Goal: Transaction & Acquisition: Obtain resource

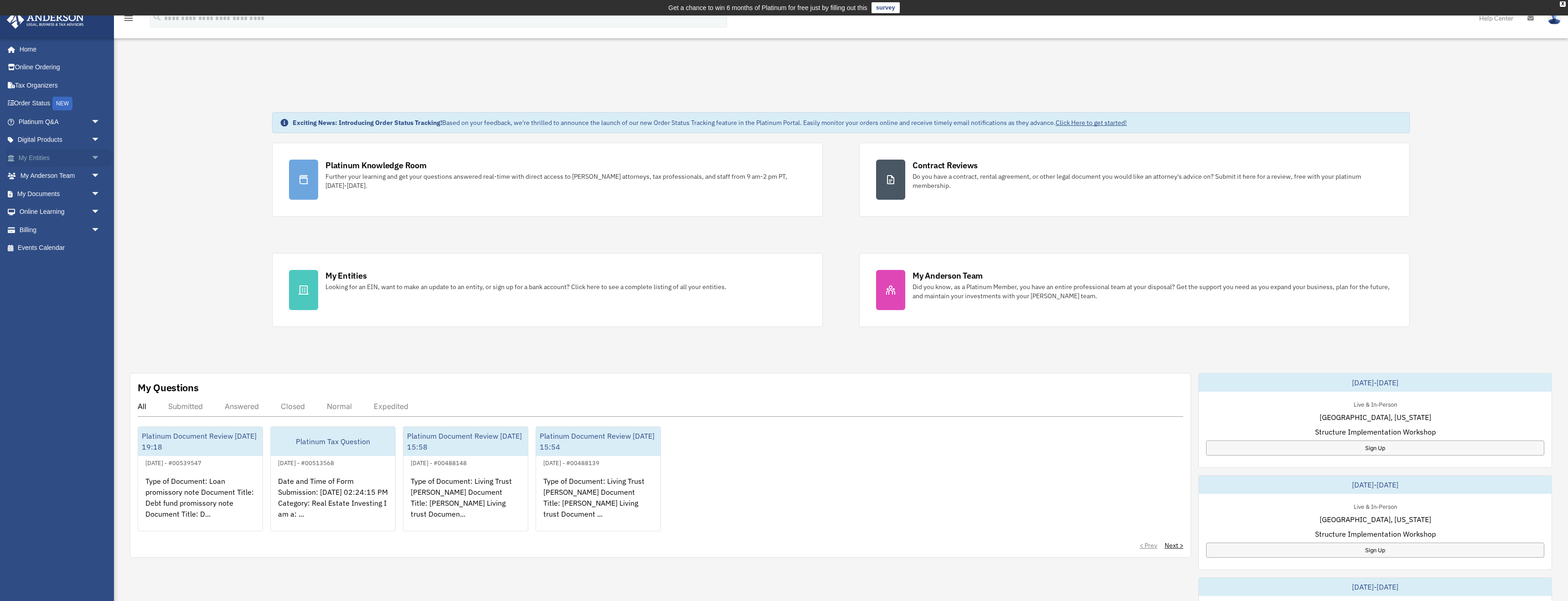
click at [40, 161] on link "My Entities arrow_drop_down" at bounding box center [60, 158] width 108 height 18
click at [88, 156] on link "My Entities arrow_drop_down" at bounding box center [60, 158] width 108 height 18
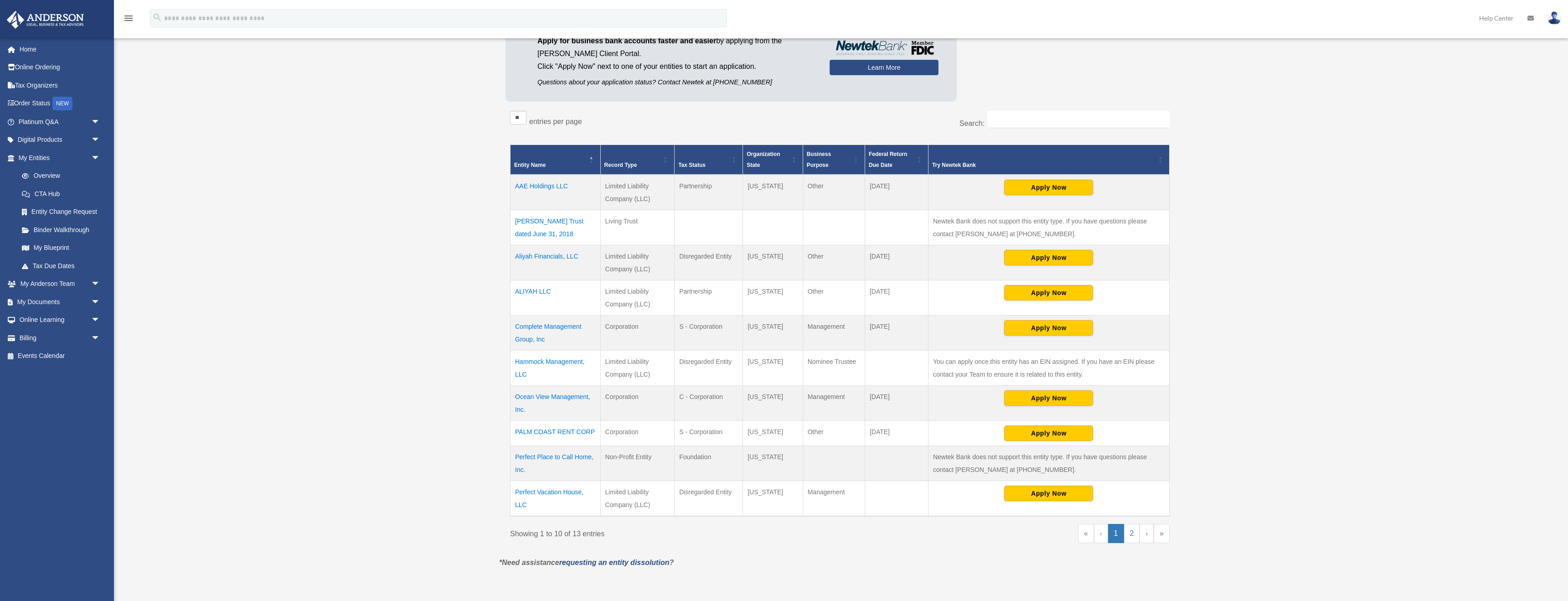
scroll to position [135, 0]
click at [543, 183] on td "AAE Holdings LLC" at bounding box center [556, 192] width 90 height 35
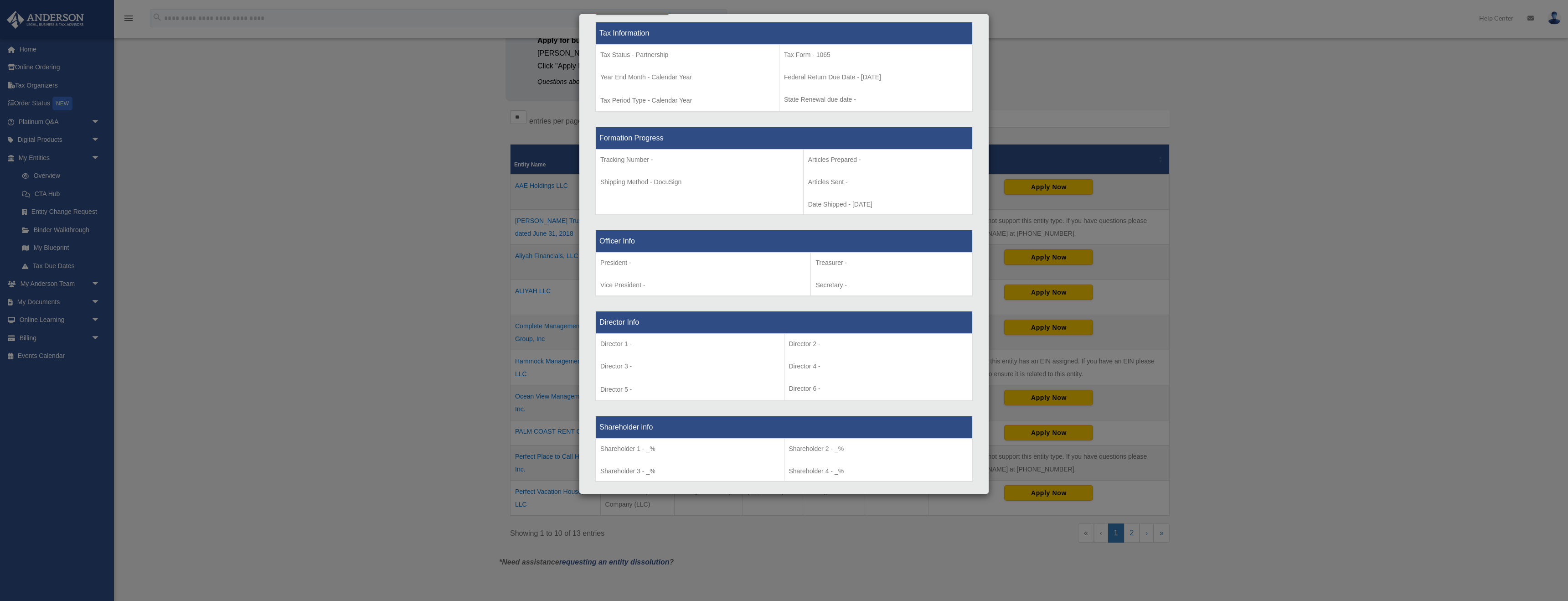
scroll to position [0, 0]
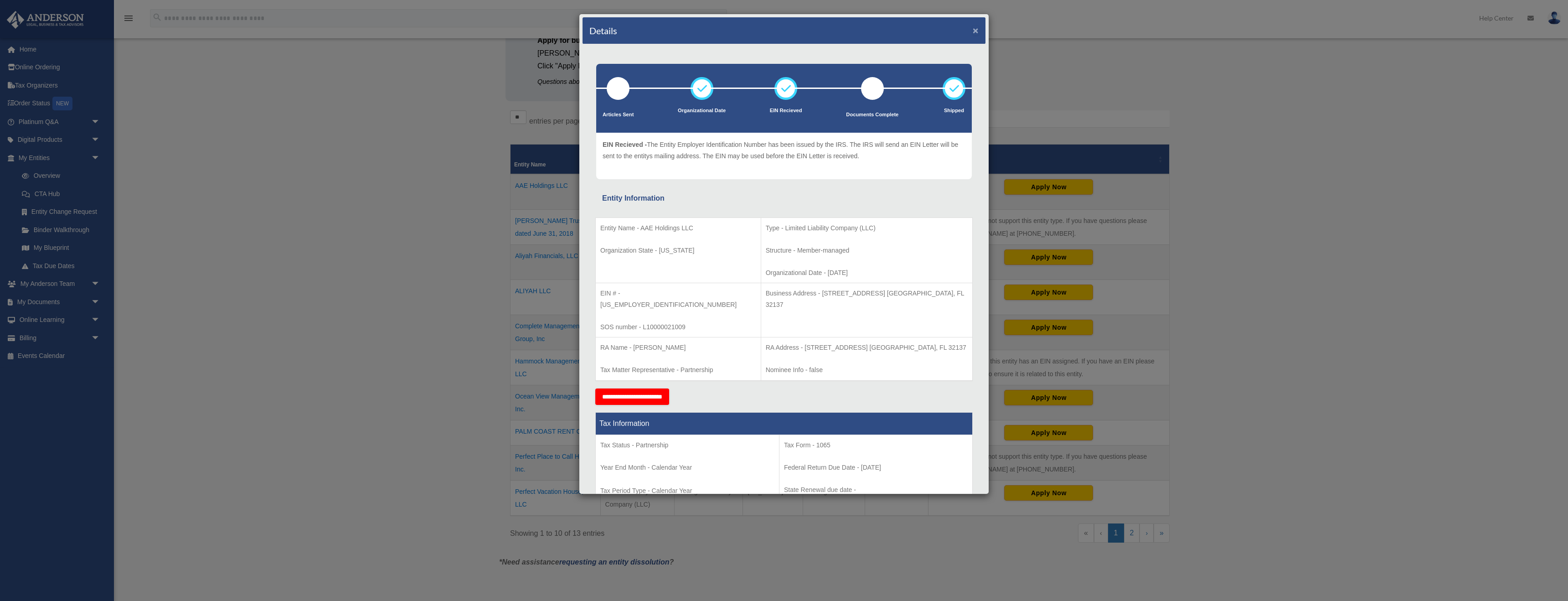
click at [978, 32] on button "×" at bounding box center [976, 30] width 6 height 10
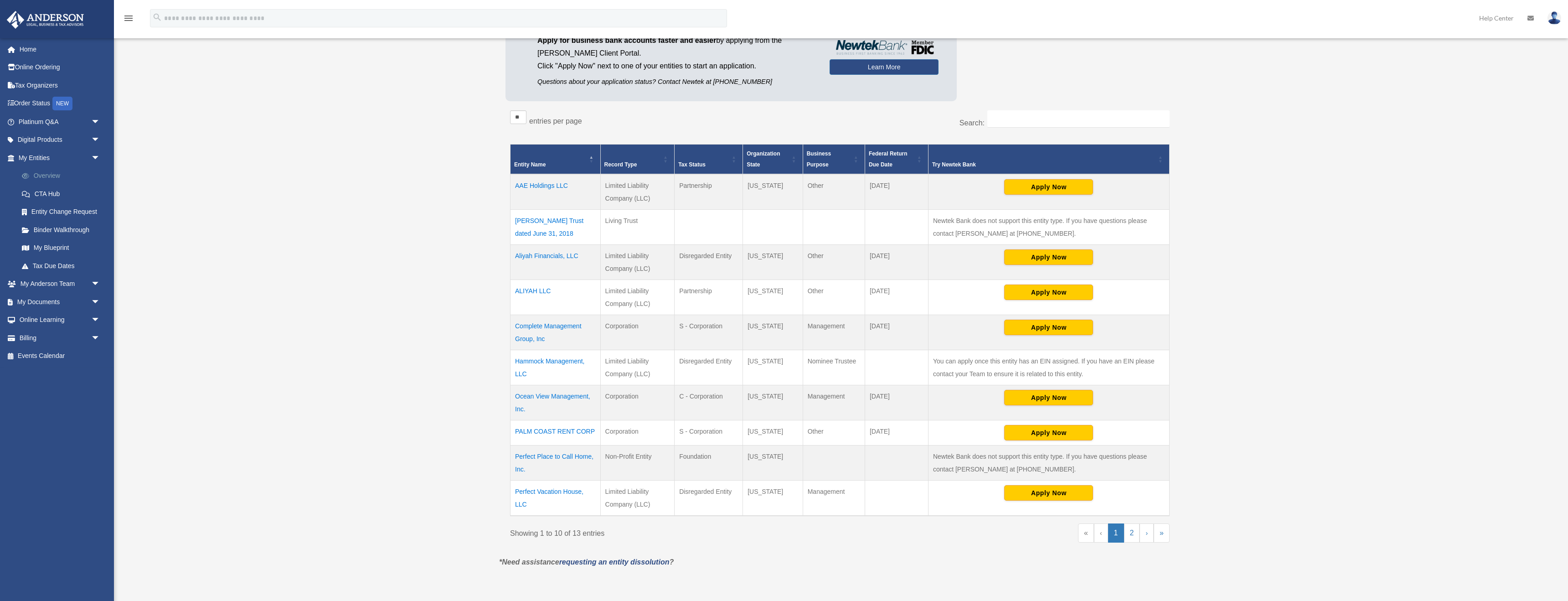
click at [51, 175] on link "Overview" at bounding box center [63, 176] width 101 height 18
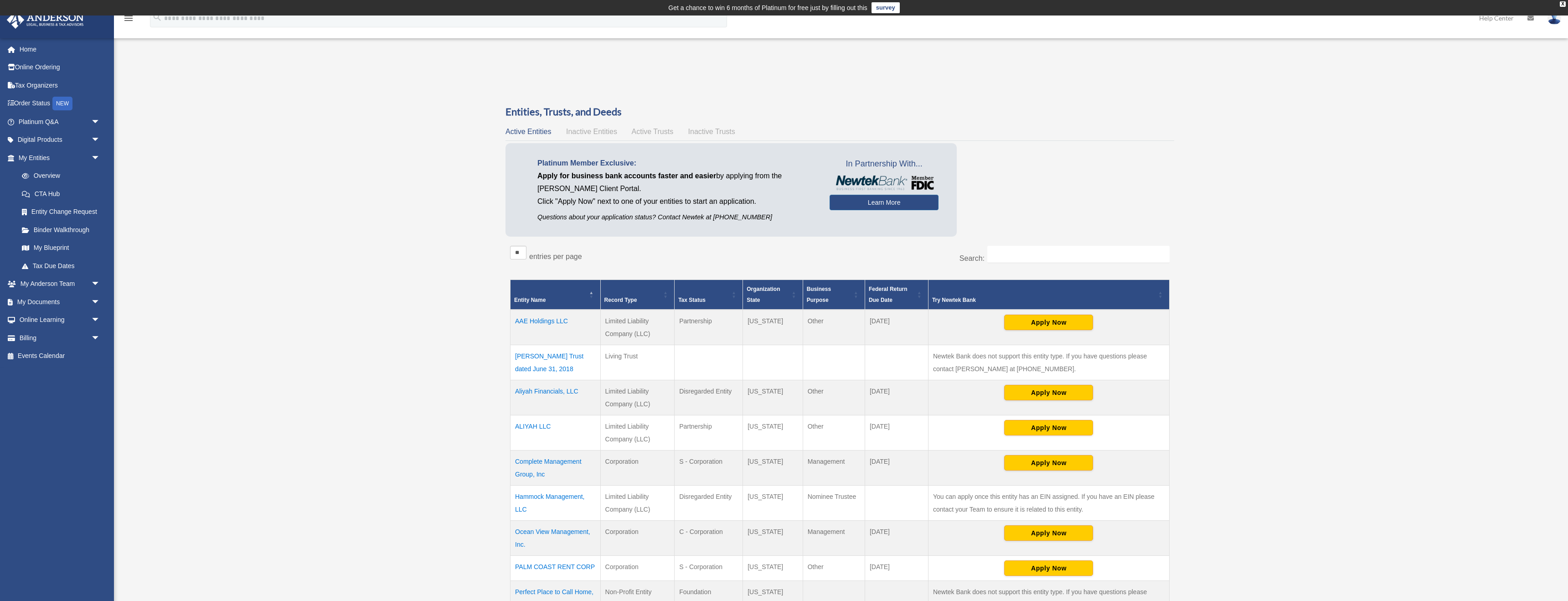
click at [551, 320] on td "AAE Holdings LLC" at bounding box center [556, 327] width 90 height 35
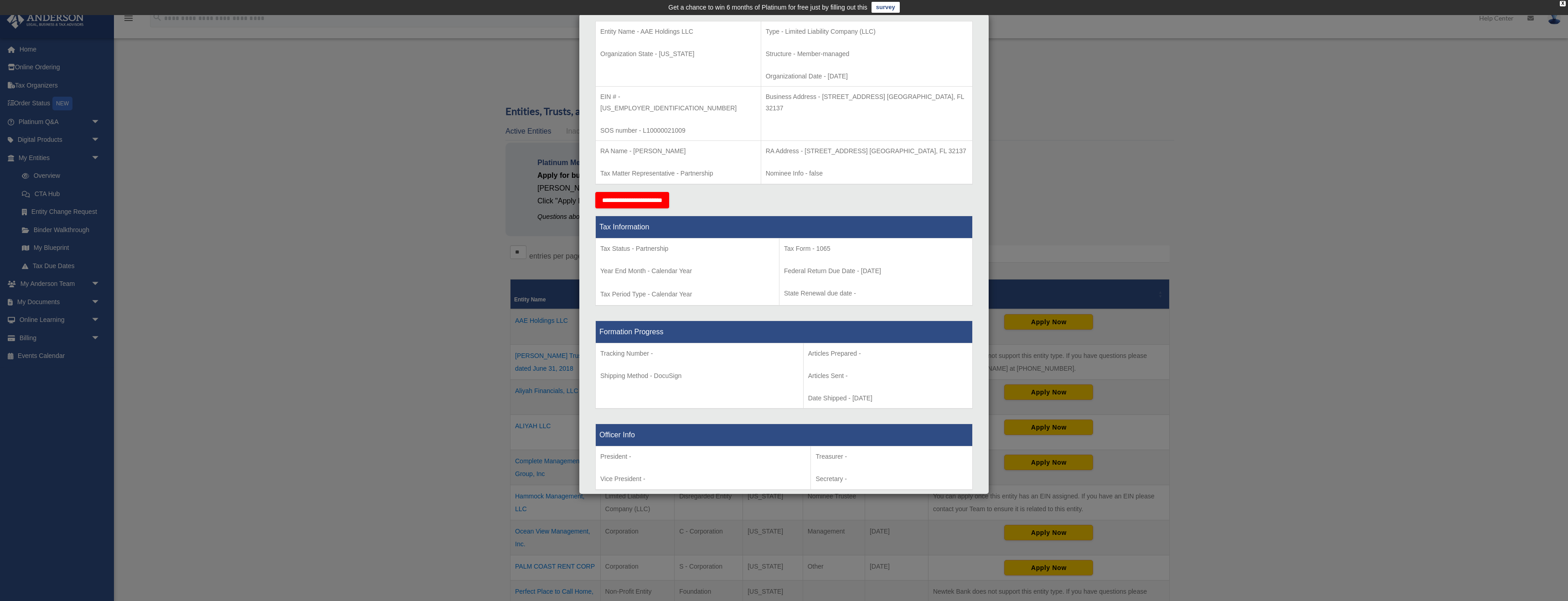
scroll to position [142, 0]
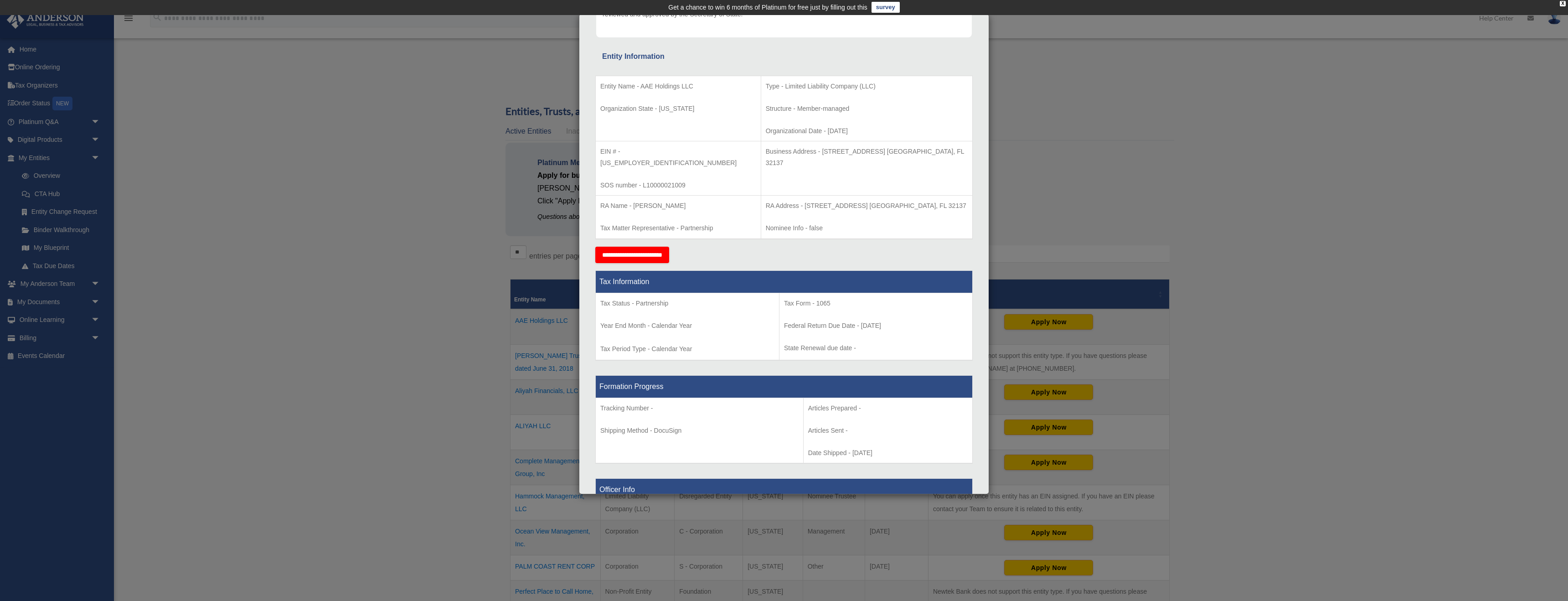
click at [358, 153] on div "Details × Articles Sent Organizational Date" at bounding box center [784, 300] width 1568 height 601
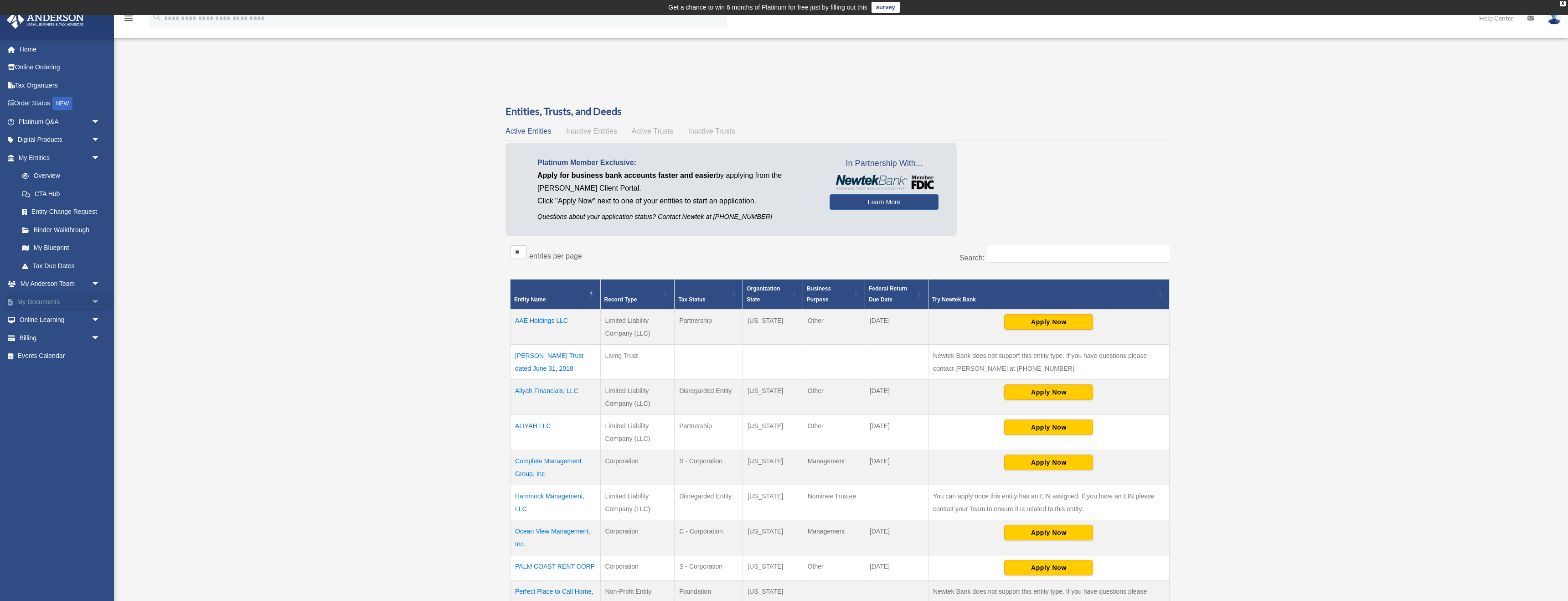
click at [43, 299] on link "My Documents arrow_drop_down" at bounding box center [60, 302] width 108 height 18
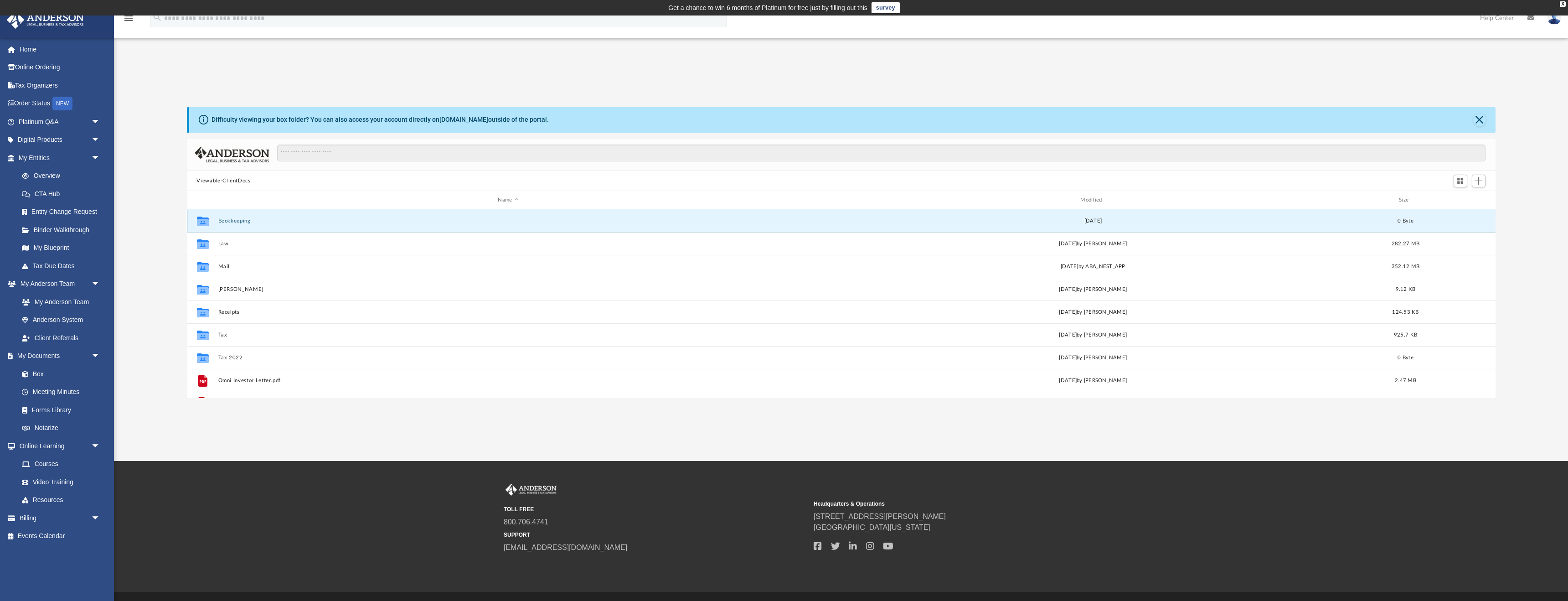
click at [222, 222] on button "Bookkeeping" at bounding box center [508, 221] width 581 height 6
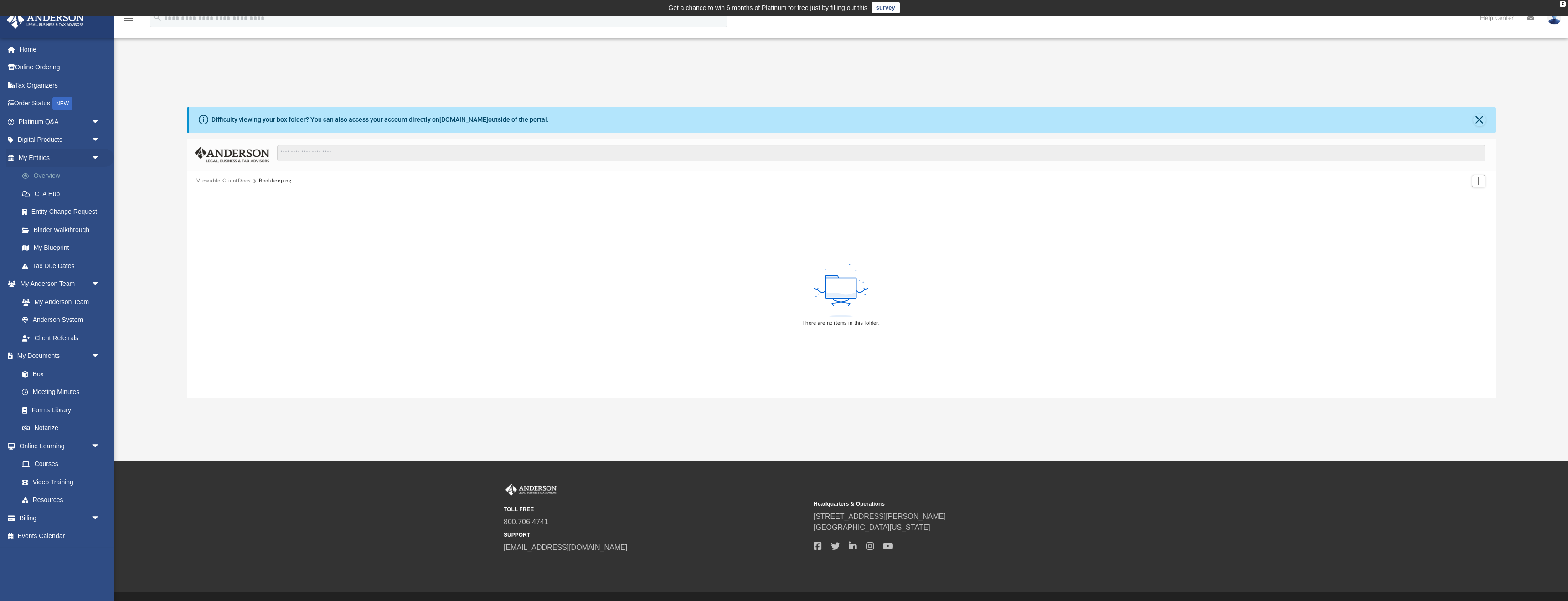
click at [48, 177] on link "Overview" at bounding box center [63, 176] width 101 height 18
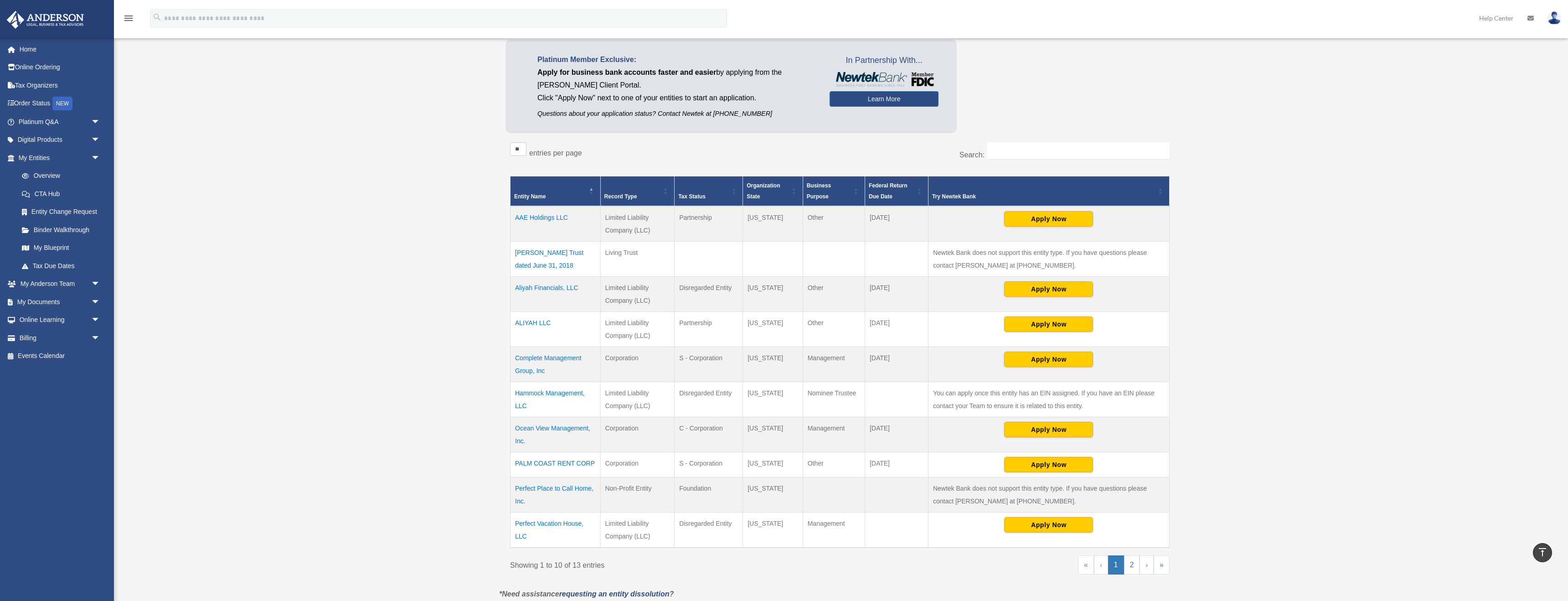
scroll to position [99, 0]
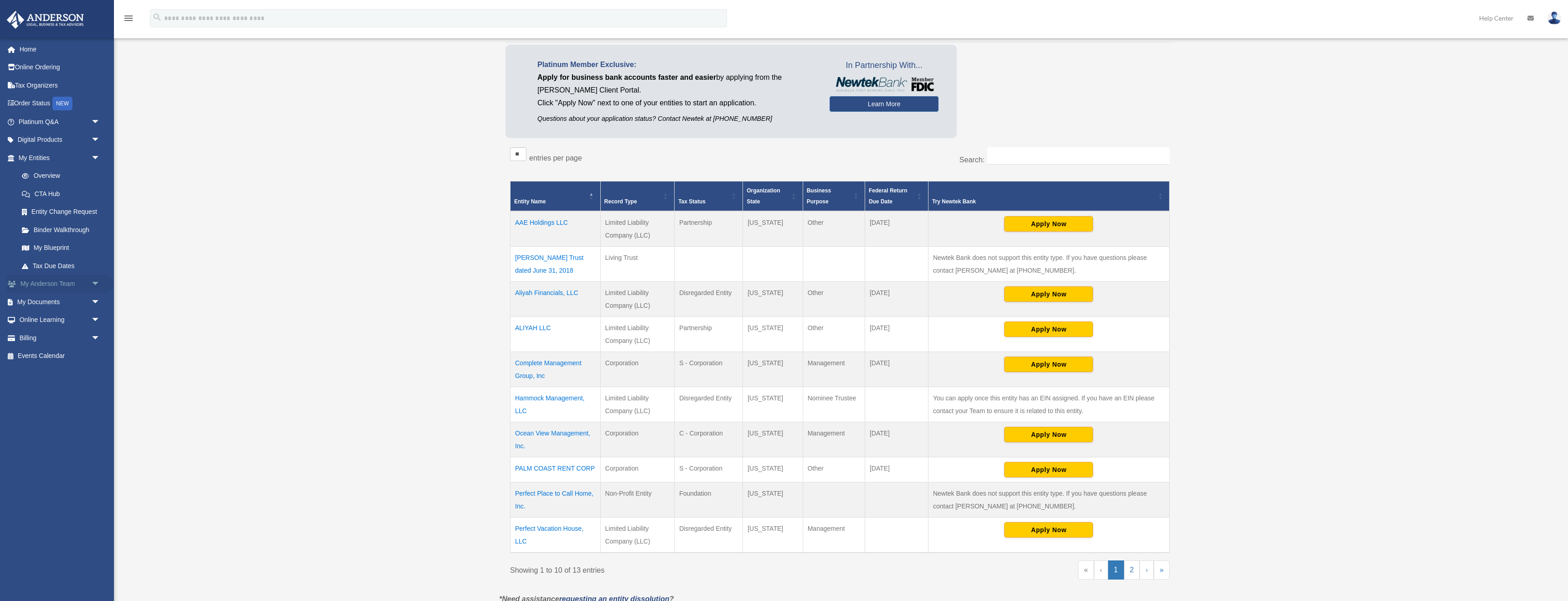
click at [91, 283] on span "arrow_drop_down" at bounding box center [100, 284] width 18 height 19
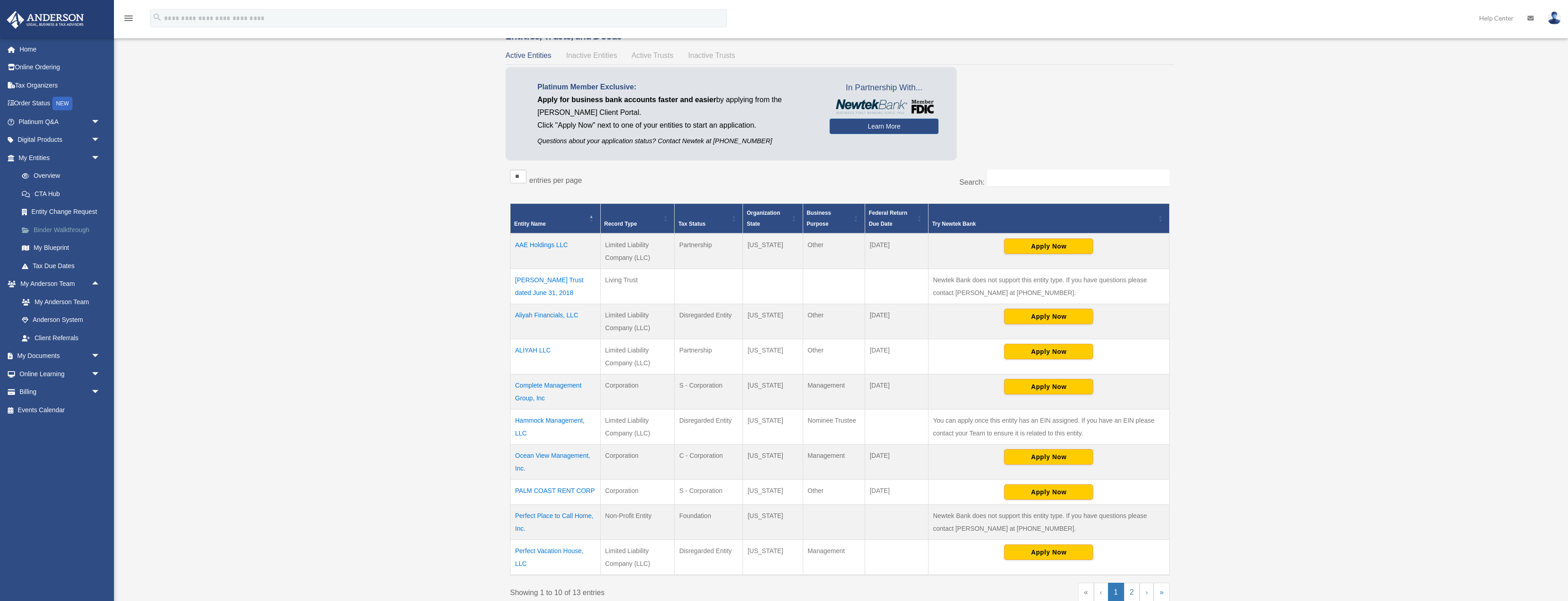
scroll to position [75, 0]
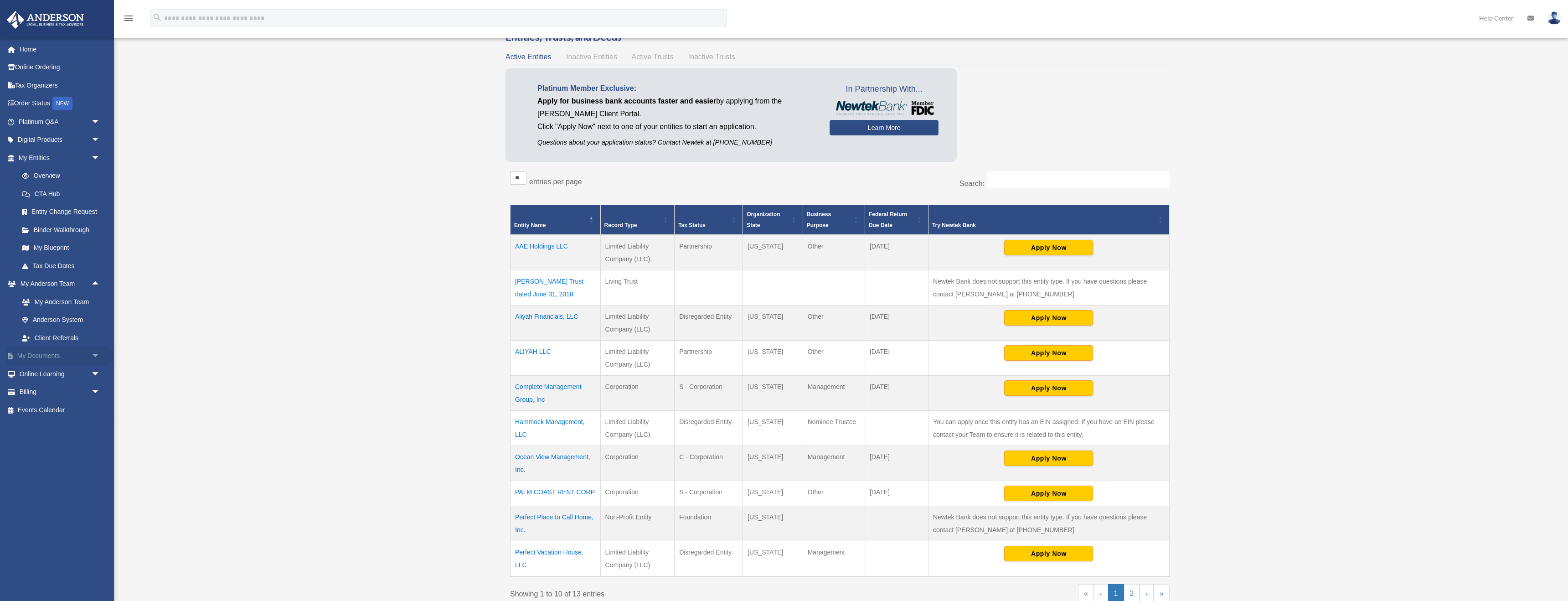
click at [57, 357] on link "My Documents arrow_drop_down" at bounding box center [60, 356] width 108 height 18
click at [91, 355] on span "arrow_drop_down" at bounding box center [100, 356] width 18 height 19
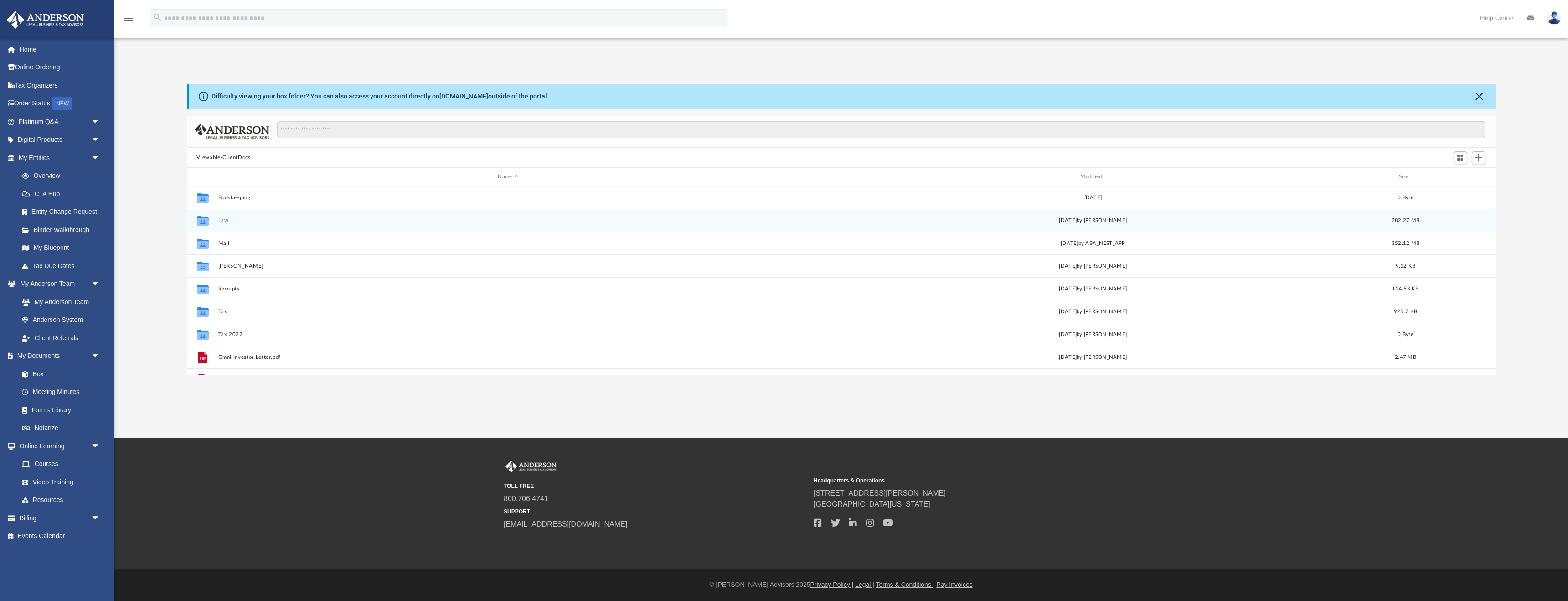
click at [214, 219] on div "Collaborated Folder" at bounding box center [202, 220] width 23 height 15
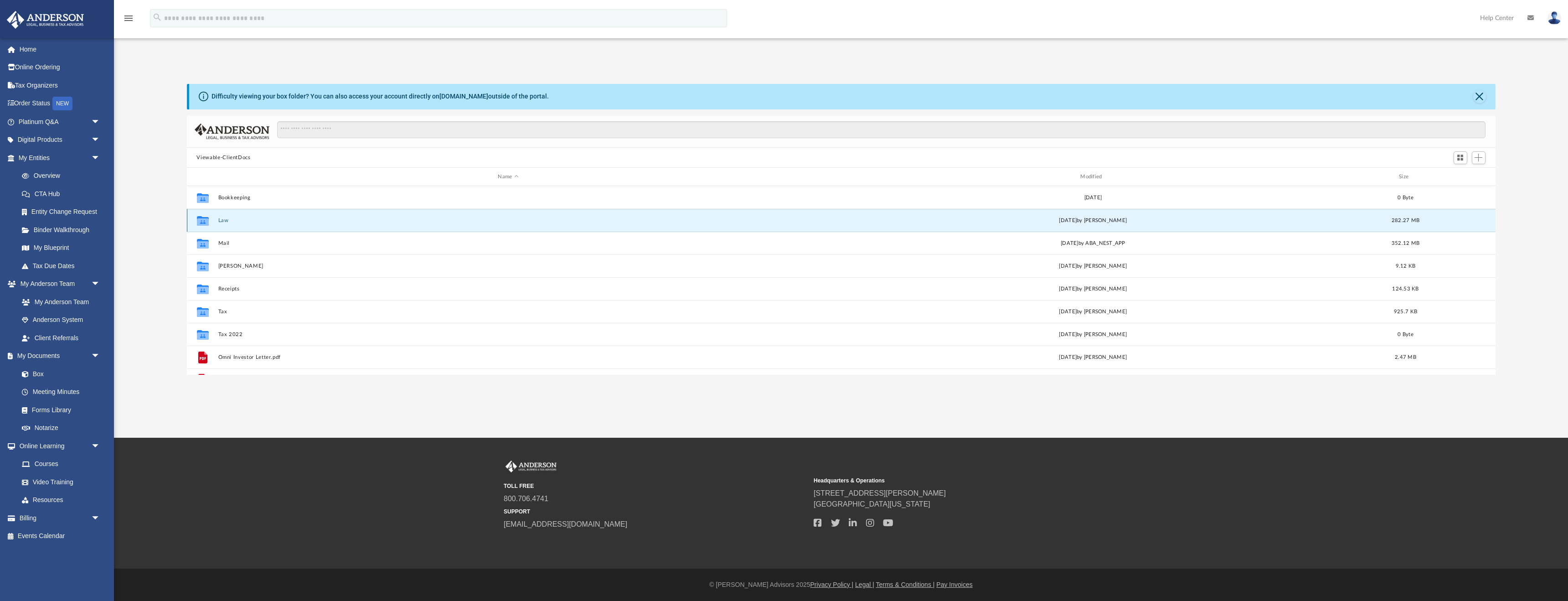
click at [206, 220] on icon "grid" at bounding box center [202, 222] width 12 height 7
click at [225, 220] on button "Law" at bounding box center [508, 220] width 581 height 6
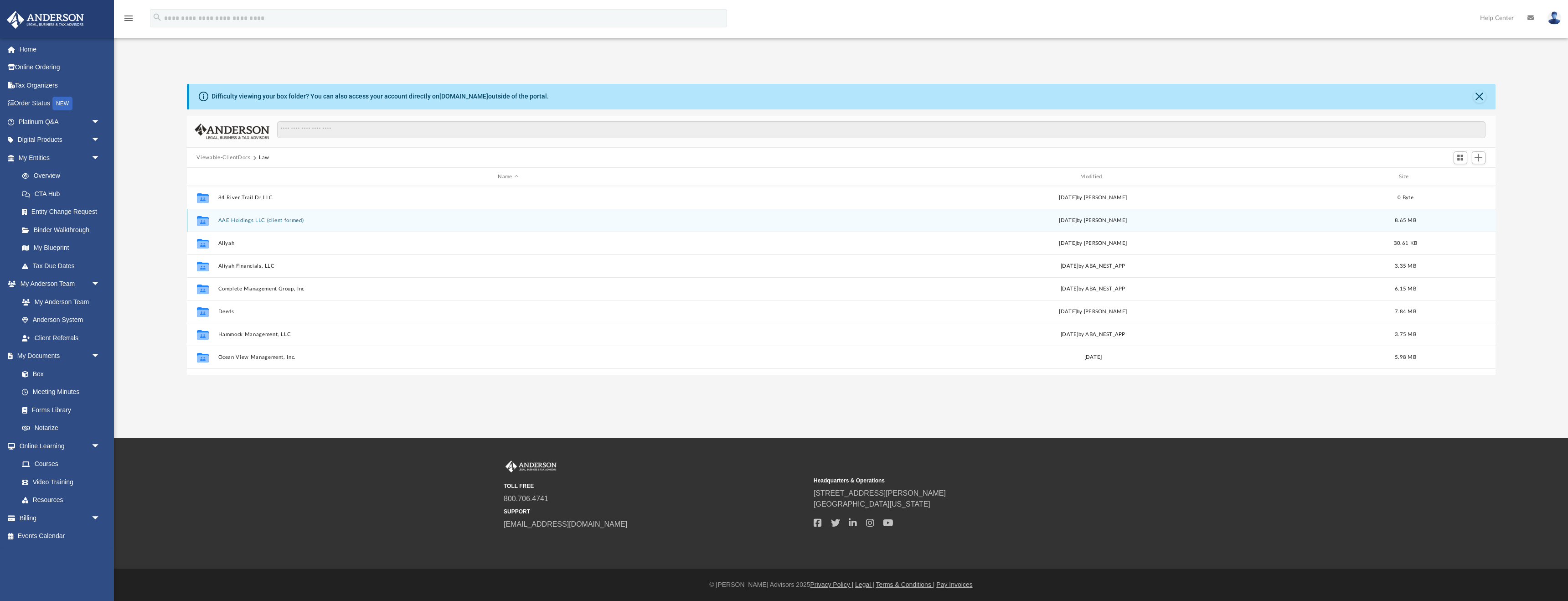
click at [225, 220] on button "AAE Holdings LLC (client formed)" at bounding box center [508, 220] width 581 height 6
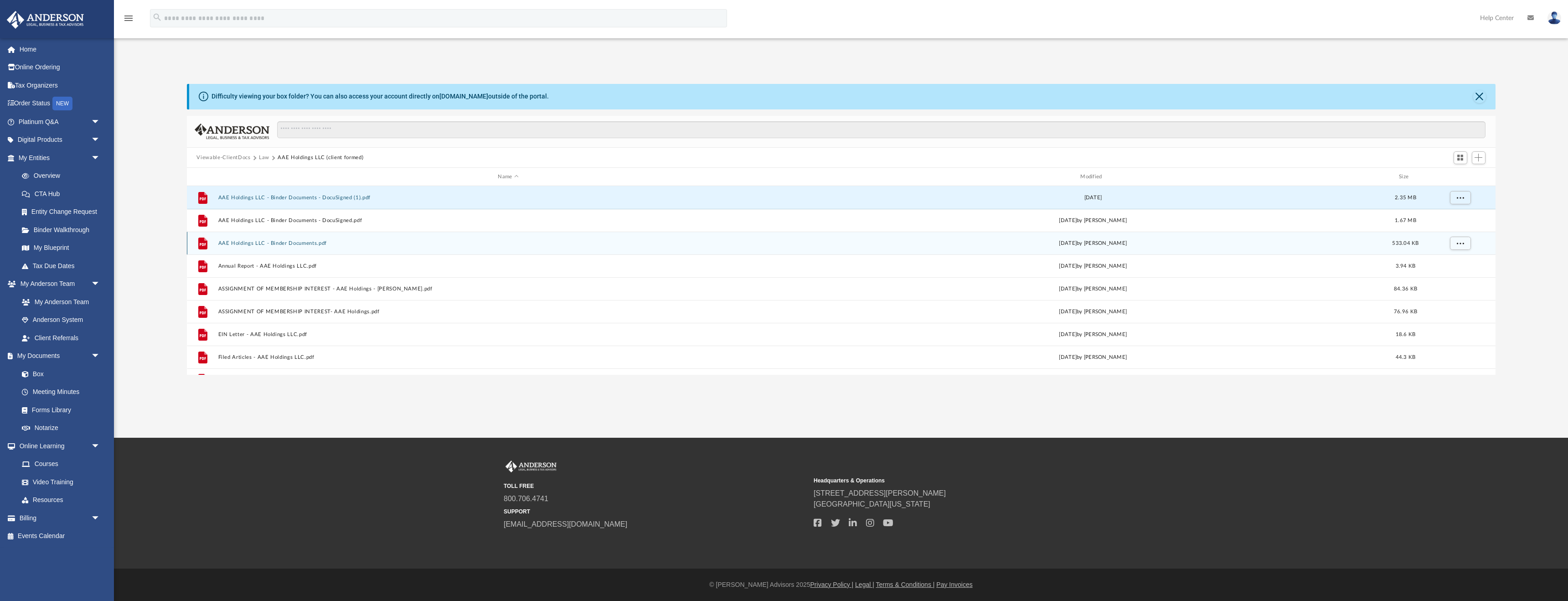
drag, startPoint x: 244, startPoint y: 196, endPoint x: 240, endPoint y: 242, distance: 46.2
click at [242, 237] on div "File AAE Holdings LLC - Binder Documents - DocuSigned (1).pdf [DATE] 2.35 MB Fi…" at bounding box center [841, 289] width 1309 height 205
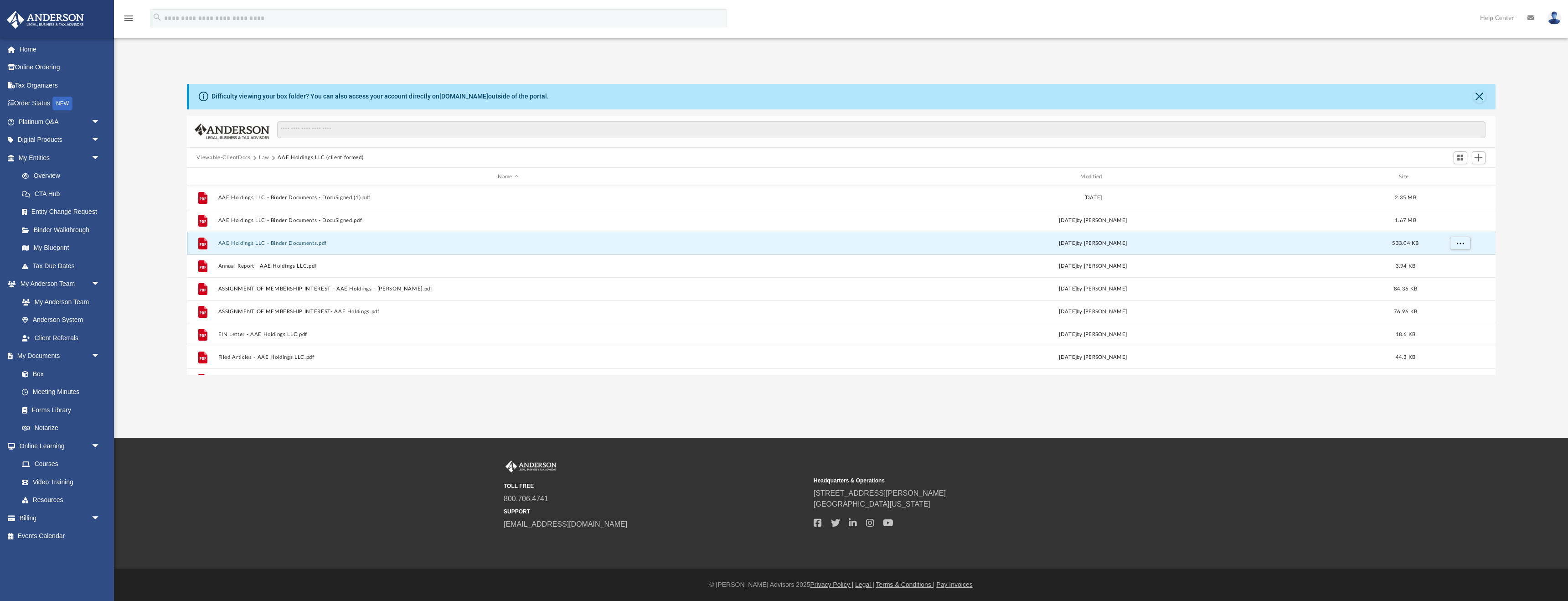
click at [240, 242] on button "AAE Holdings LLC - Binder Documents.pdf" at bounding box center [508, 244] width 581 height 6
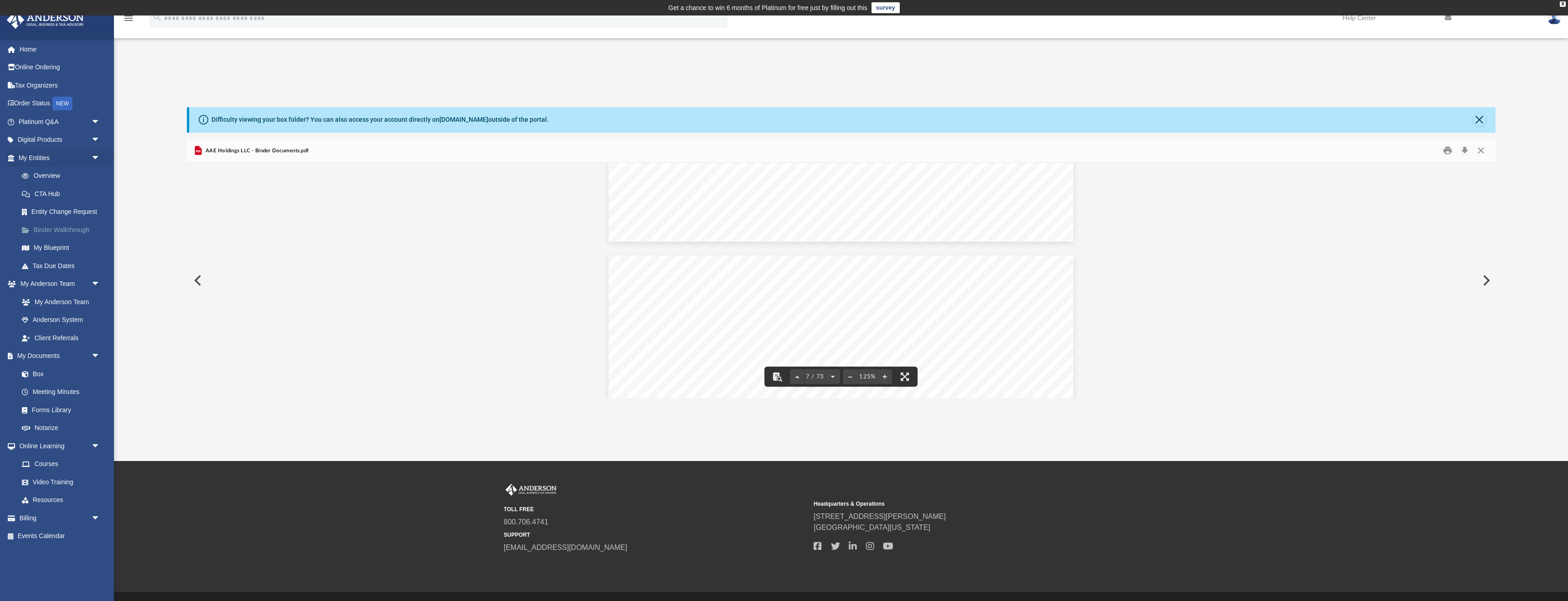
scroll to position [3608, 0]
click at [197, 278] on button "Preview" at bounding box center [197, 281] width 20 height 26
click at [1480, 149] on button "Close" at bounding box center [1480, 150] width 16 height 14
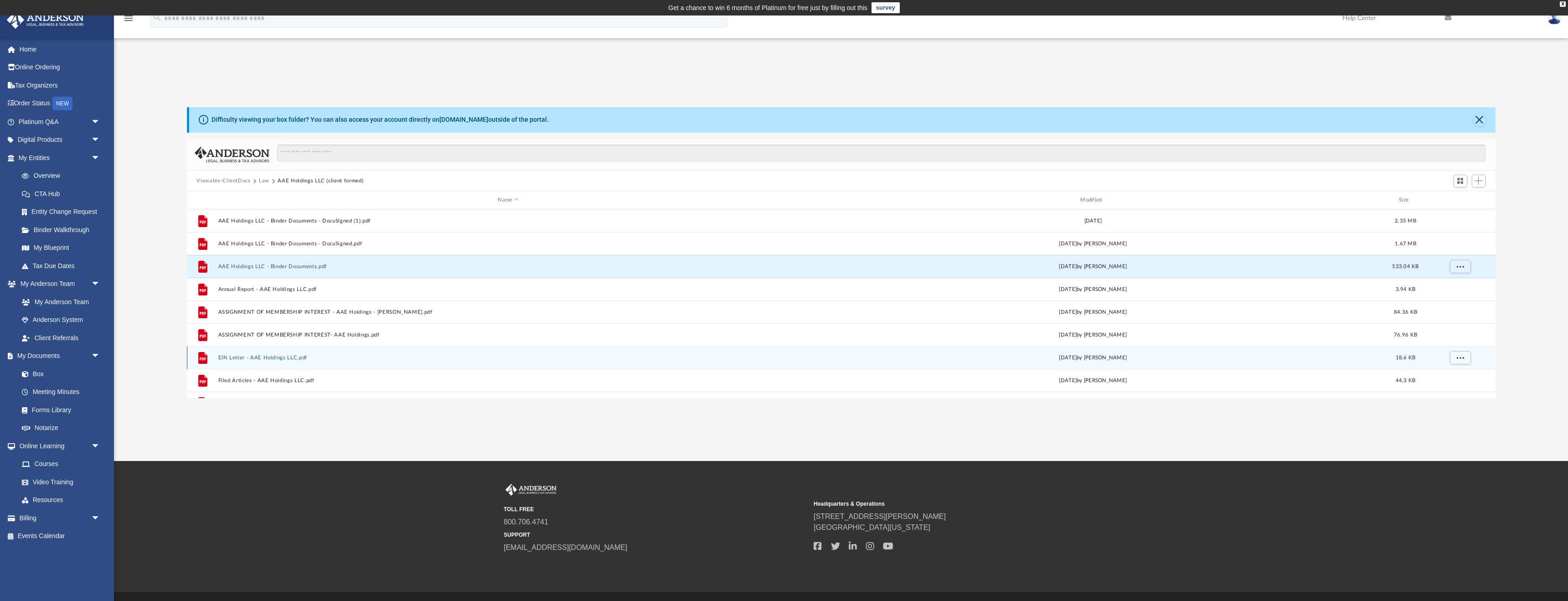
scroll to position [16, 0]
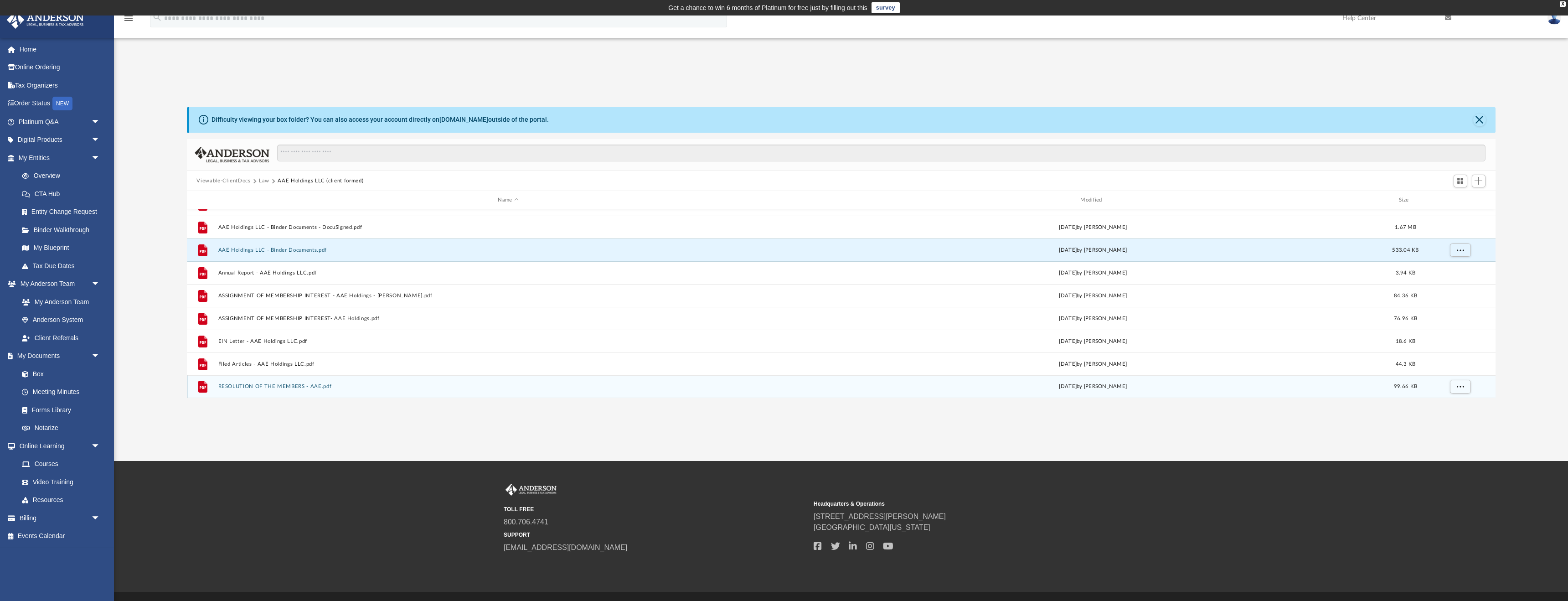
click at [250, 389] on button "RESOLUTION OF THE MEMBERS - AAE.pdf" at bounding box center [508, 387] width 581 height 6
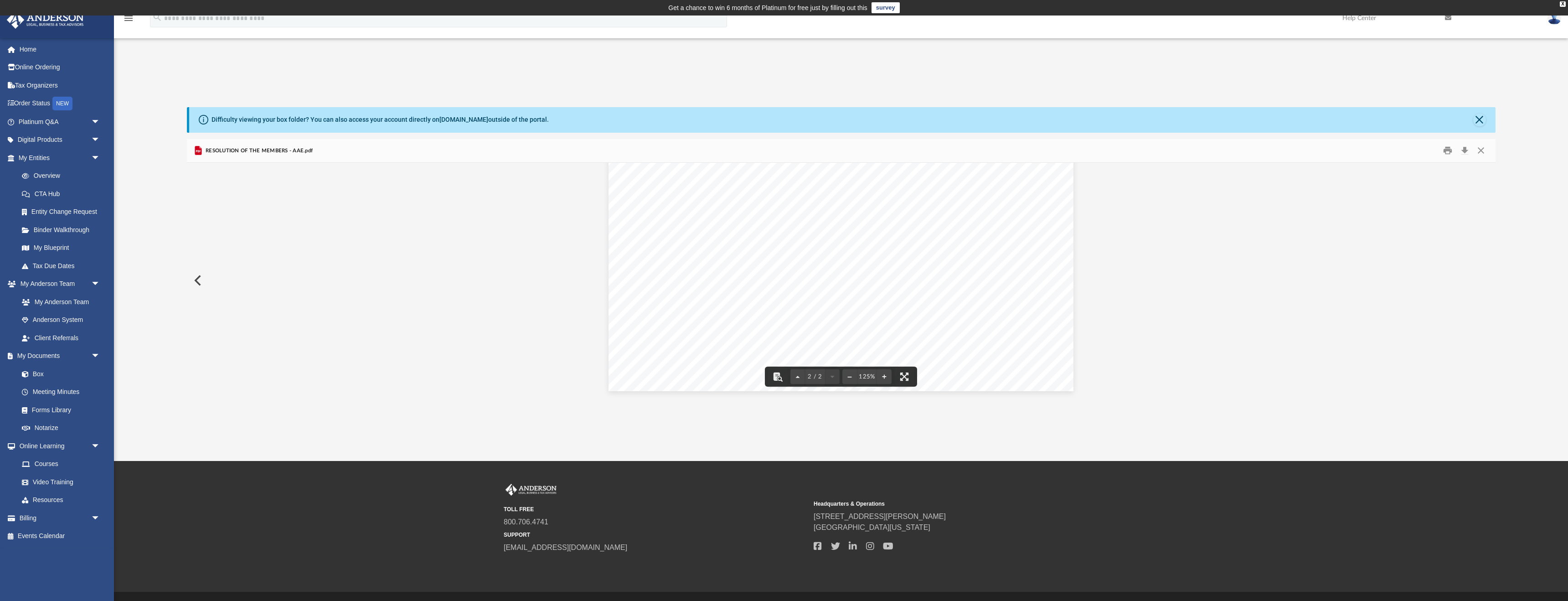
scroll to position [23, 0]
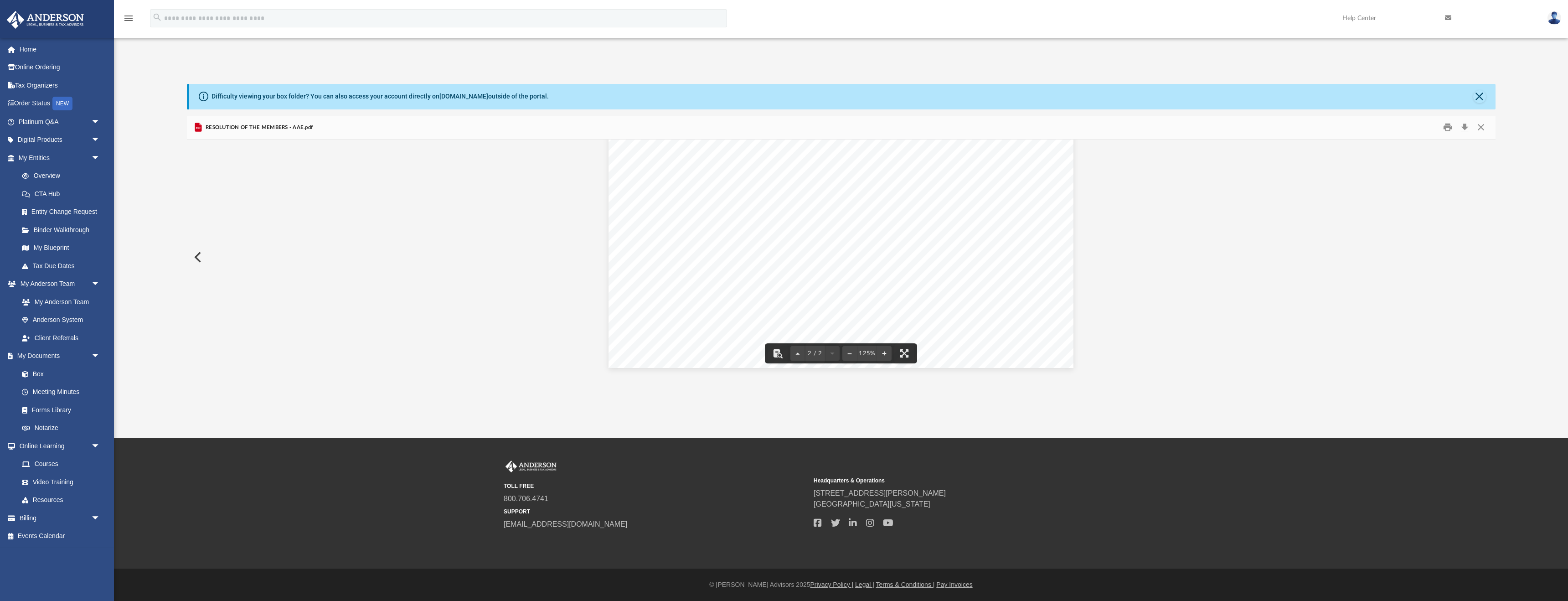
click at [198, 254] on button "Preview" at bounding box center [197, 257] width 20 height 26
click at [850, 278] on div "Page 1" at bounding box center [841, 447] width 465 height 602
click at [1446, 128] on button "Print" at bounding box center [1447, 127] width 18 height 14
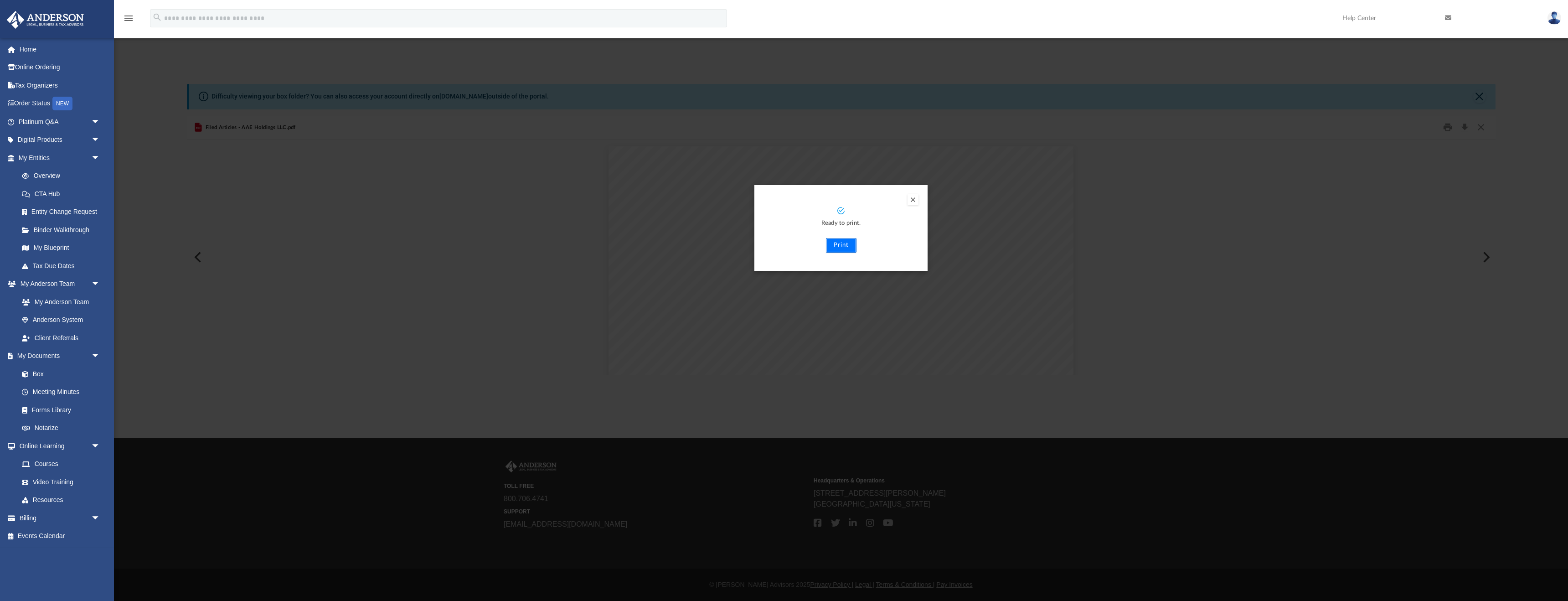
click at [843, 244] on button "Print" at bounding box center [841, 245] width 30 height 15
